Goal: Task Accomplishment & Management: Manage account settings

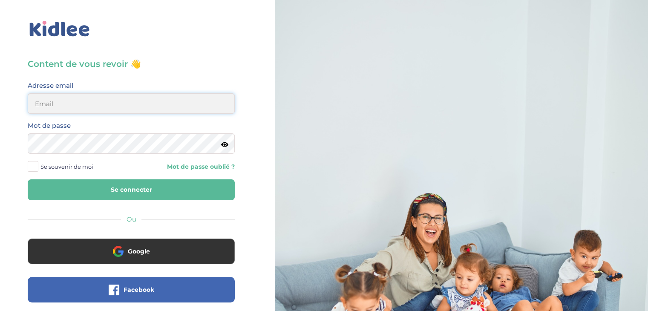
type input "rossignolianna01@gmail.com"
click at [158, 185] on button "Se connecter" at bounding box center [131, 189] width 207 height 21
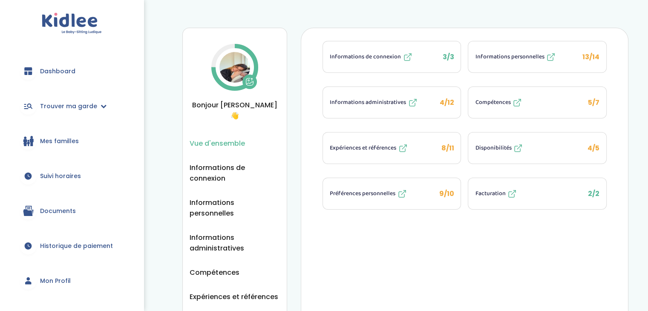
click at [487, 189] on span "Facturation" at bounding box center [490, 193] width 30 height 9
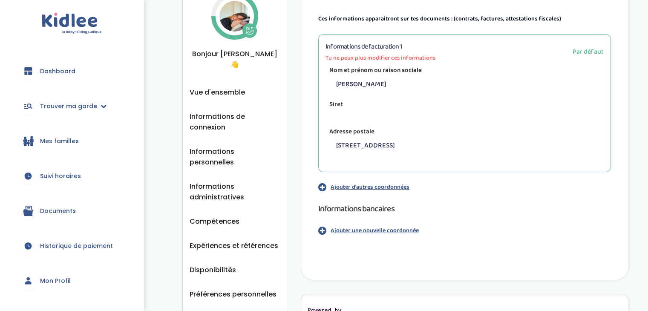
scroll to position [68, 0]
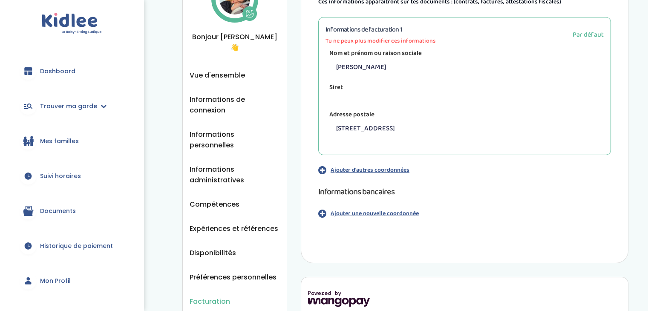
click at [332, 90] on label "Siret" at bounding box center [335, 88] width 21 height 14
click at [577, 35] on span "Par défaut" at bounding box center [587, 34] width 31 height 11
click at [403, 41] on span "Tu ne peux plus modifier ces informations" at bounding box center [380, 41] width 110 height 9
click at [376, 51] on label "Nom et prénom ou raison sociale" at bounding box center [375, 54] width 100 height 14
drag, startPoint x: 335, startPoint y: 87, endPoint x: 654, endPoint y: 34, distance: 322.8
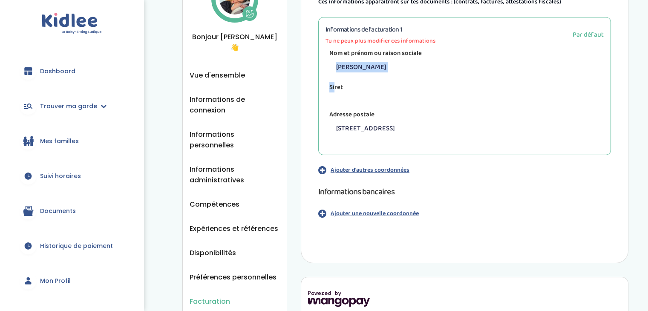
click at [647, 34] on html "trouver ma garde Dashboard Mon profil Mes famille Mes documents Dashboard Trouv…" at bounding box center [324, 154] width 648 height 444
click at [399, 84] on div "Siret" at bounding box center [464, 91] width 278 height 17
click at [420, 43] on span "Tu ne peux plus modifier ces informations" at bounding box center [380, 41] width 110 height 9
click at [390, 170] on p "Ajouter d'autres coordonnées" at bounding box center [369, 170] width 79 height 9
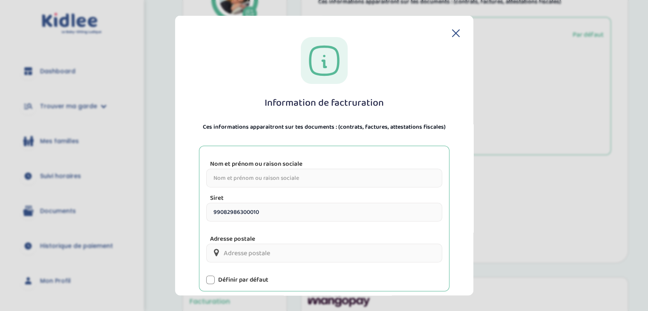
click at [390, 170] on input "Nom et prénom ou raison sociale" at bounding box center [324, 178] width 236 height 19
type input "[PERSON_NAME]"
click at [367, 254] on input "Adresse postale" at bounding box center [324, 253] width 236 height 19
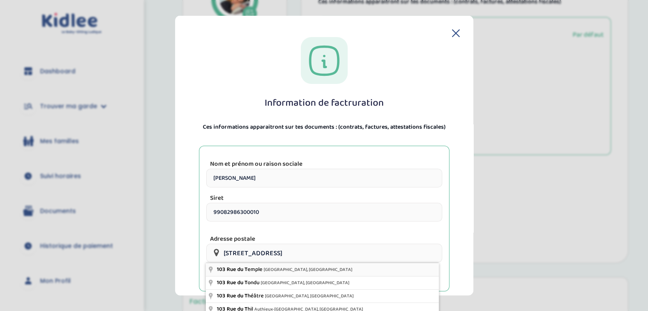
type input "[STREET_ADDRESS]"
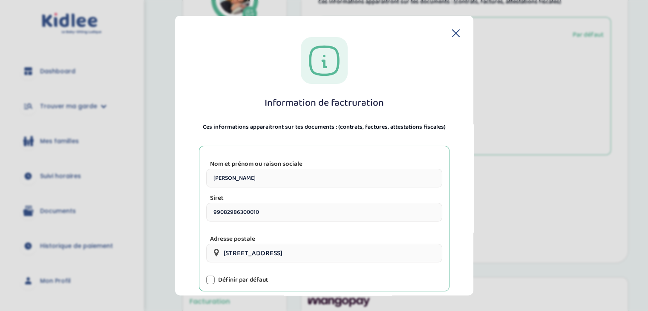
click at [211, 279] on div at bounding box center [210, 279] width 9 height 9
drag, startPoint x: 473, startPoint y: 223, endPoint x: 479, endPoint y: 255, distance: 32.1
click at [479, 255] on section "Information de factruration Ces informations apparaitront sur tes documents : (…" at bounding box center [324, 155] width 648 height 311
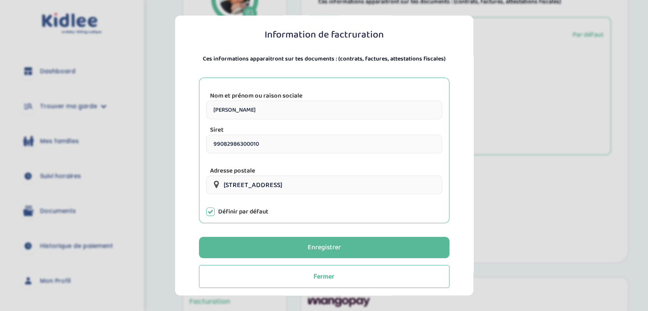
scroll to position [74, 0]
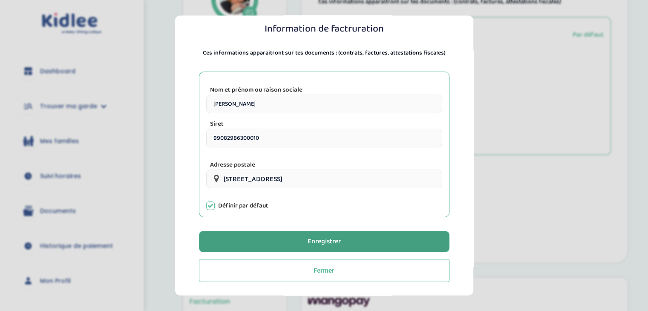
click at [414, 239] on button "Enregistrer" at bounding box center [324, 241] width 250 height 21
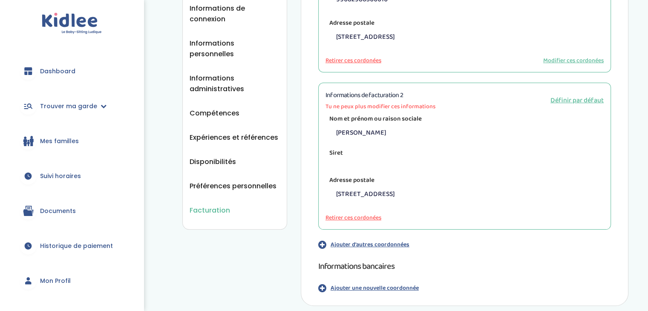
scroll to position [156, 0]
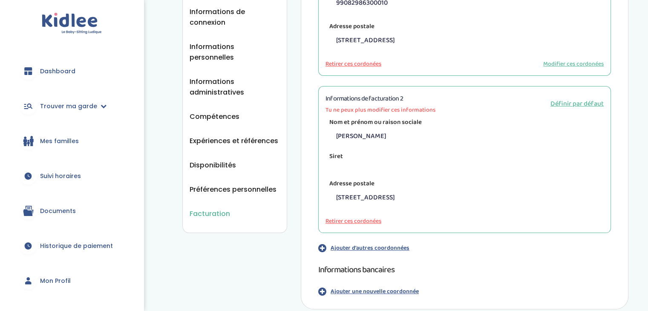
click at [366, 221] on button "Retirer ces cordonées" at bounding box center [353, 221] width 56 height 9
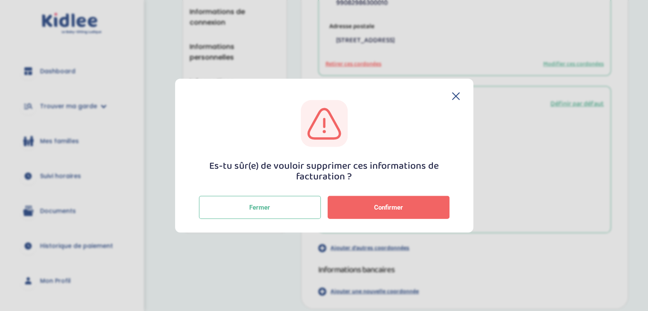
click at [366, 207] on button "Confirmer" at bounding box center [388, 206] width 122 height 23
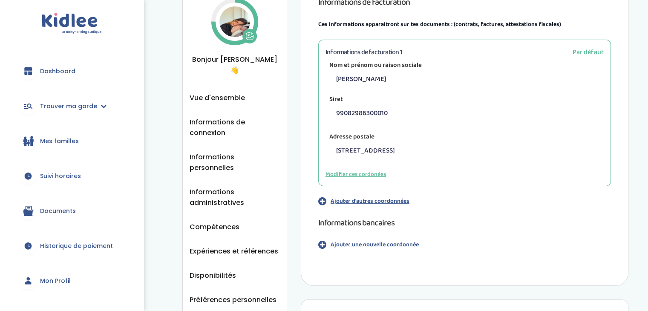
scroll to position [54, 0]
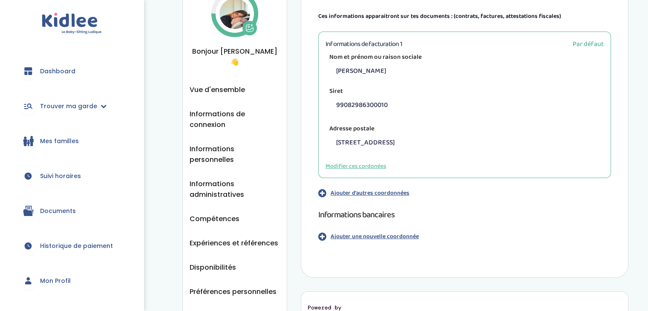
click at [342, 234] on p "Ajouter une nouvelle coordonnée" at bounding box center [374, 236] width 88 height 9
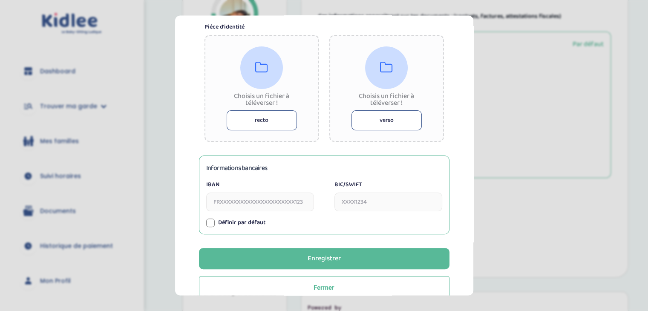
scroll to position [201, 0]
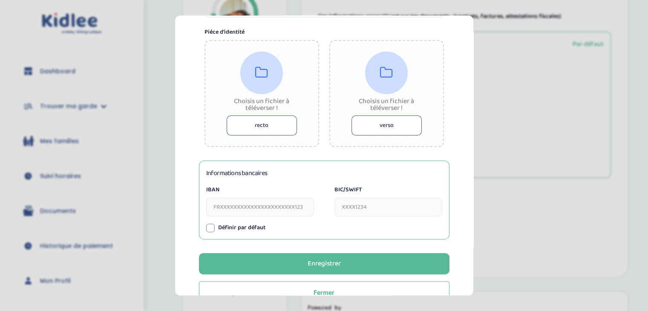
click at [258, 131] on button "recto" at bounding box center [262, 126] width 70 height 20
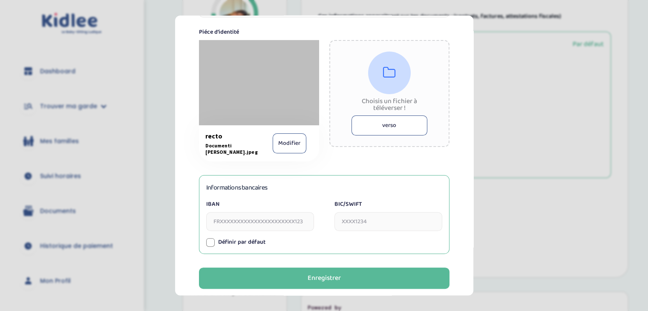
click at [379, 126] on button "verso" at bounding box center [389, 126] width 76 height 20
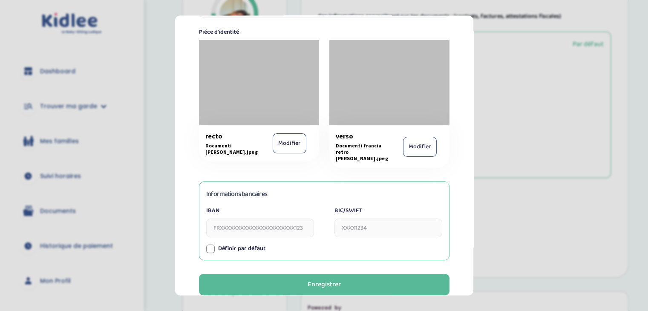
click at [254, 227] on input "IBAN" at bounding box center [260, 228] width 108 height 19
click at [254, 225] on input "IBAN" at bounding box center [260, 228] width 108 height 19
type input "IT"
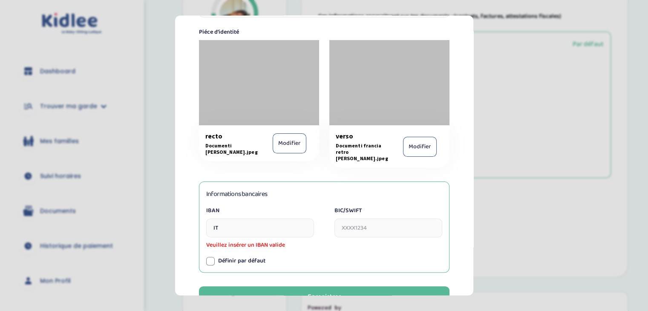
click at [353, 227] on input "BIC/SWIFT" at bounding box center [388, 228] width 108 height 19
type input "[SWIFT_CODE]"
click at [288, 229] on input "IT" at bounding box center [260, 228] width 108 height 19
type input "[FINANCIAL_ID]"
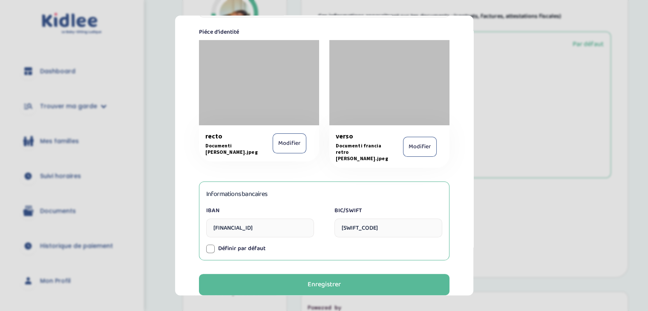
click at [209, 255] on div "Information de paiement Tu dois joindre ta pièce d’identité (carte d’identité n…" at bounding box center [324, 80] width 271 height 489
click at [208, 244] on div at bounding box center [210, 248] width 9 height 9
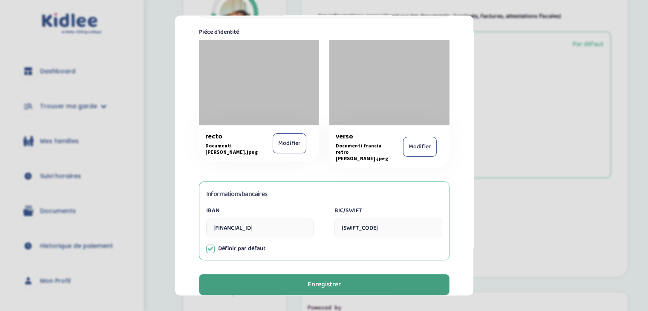
click at [346, 283] on button "Enregistrer" at bounding box center [324, 284] width 250 height 21
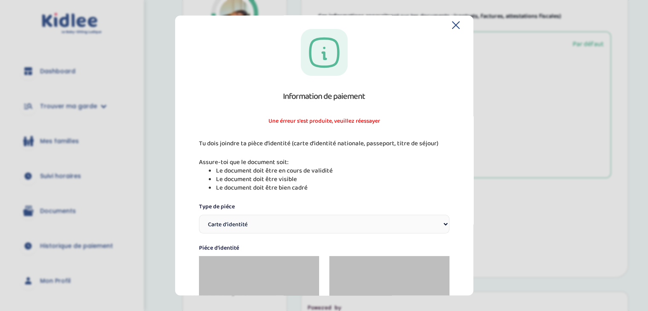
scroll to position [11, 0]
